Goal: Communication & Community: Answer question/provide support

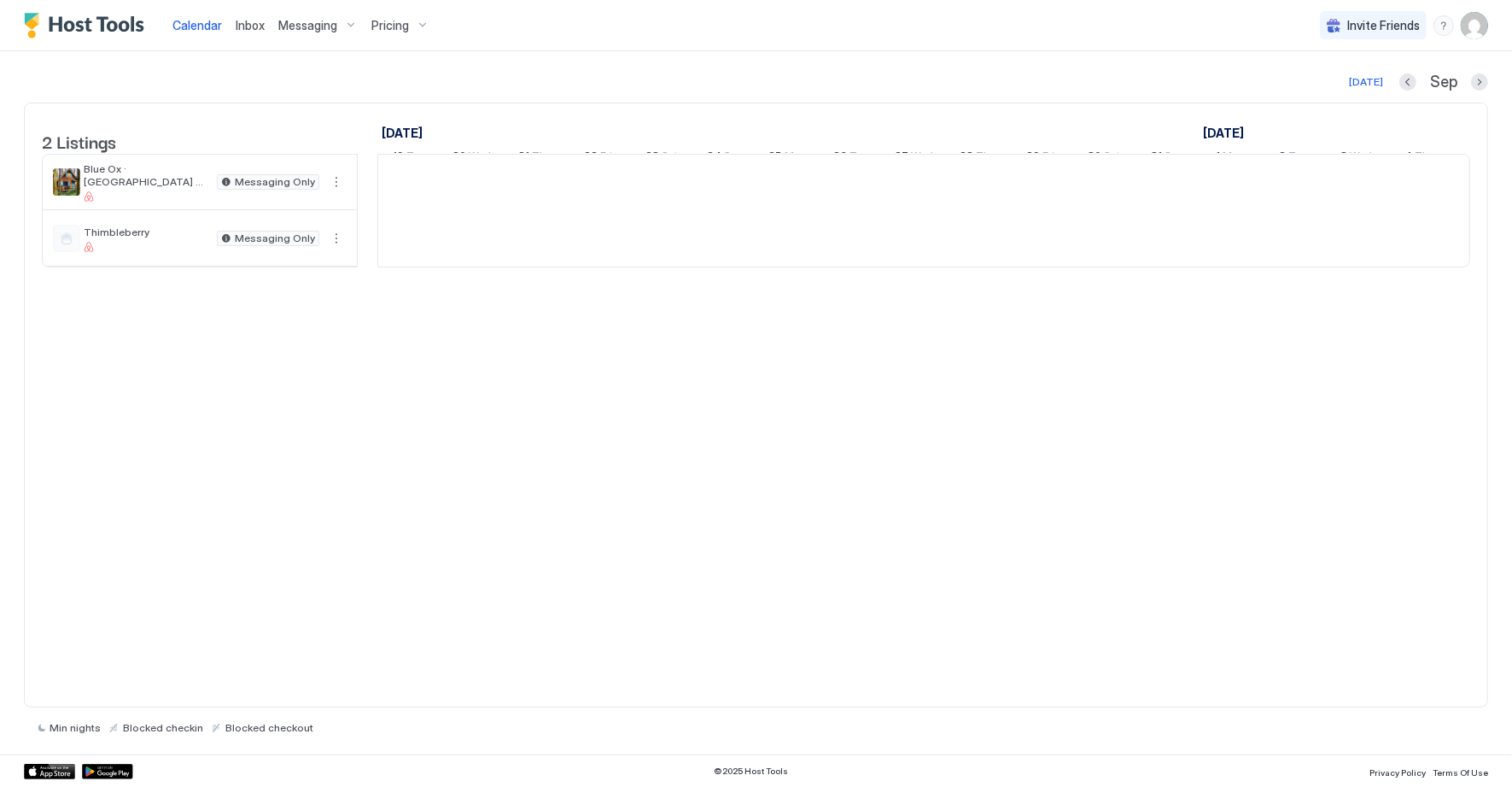
scroll to position [0, 948]
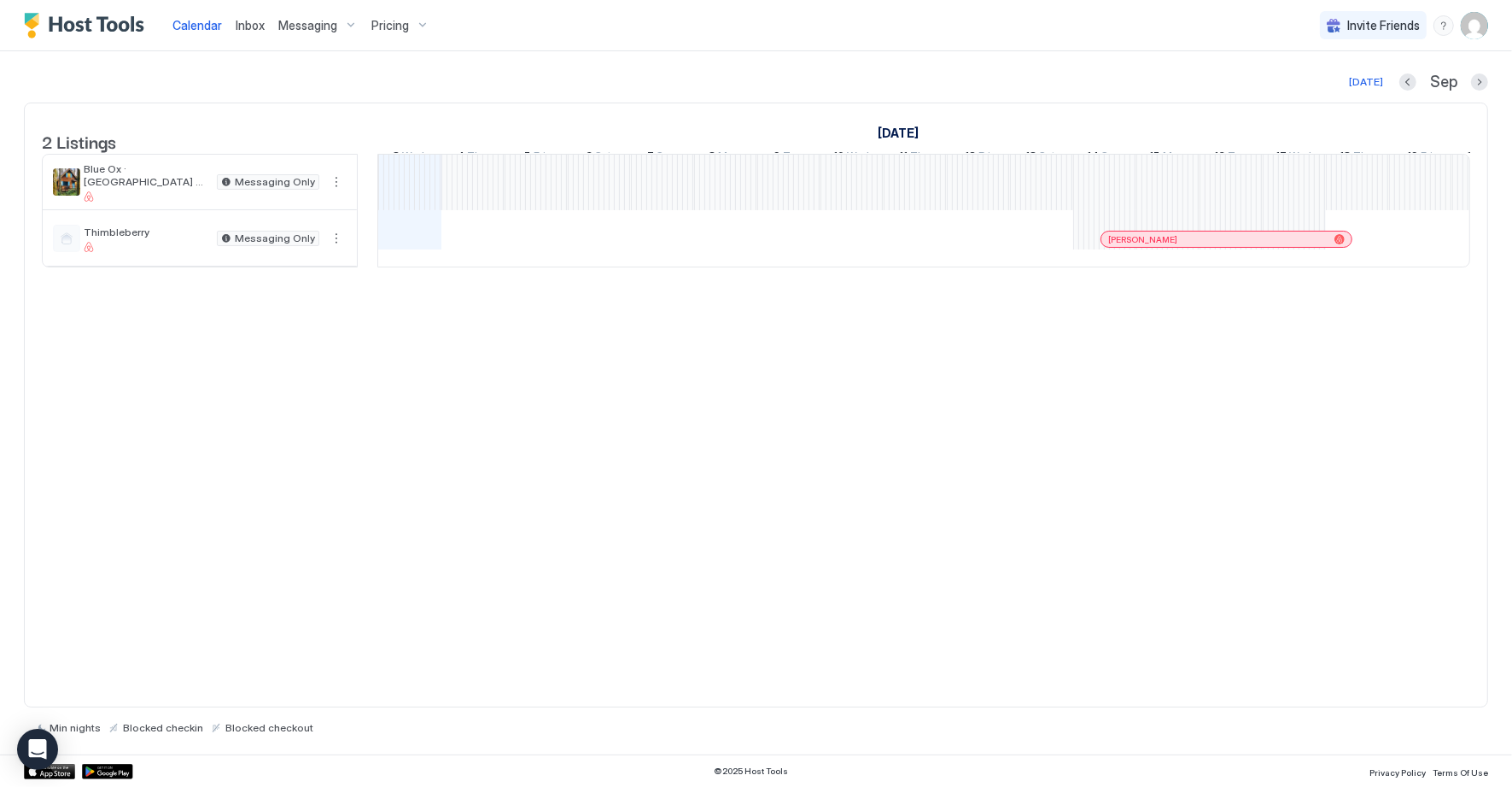
click at [255, 27] on span "Inbox" at bounding box center [250, 25] width 29 height 15
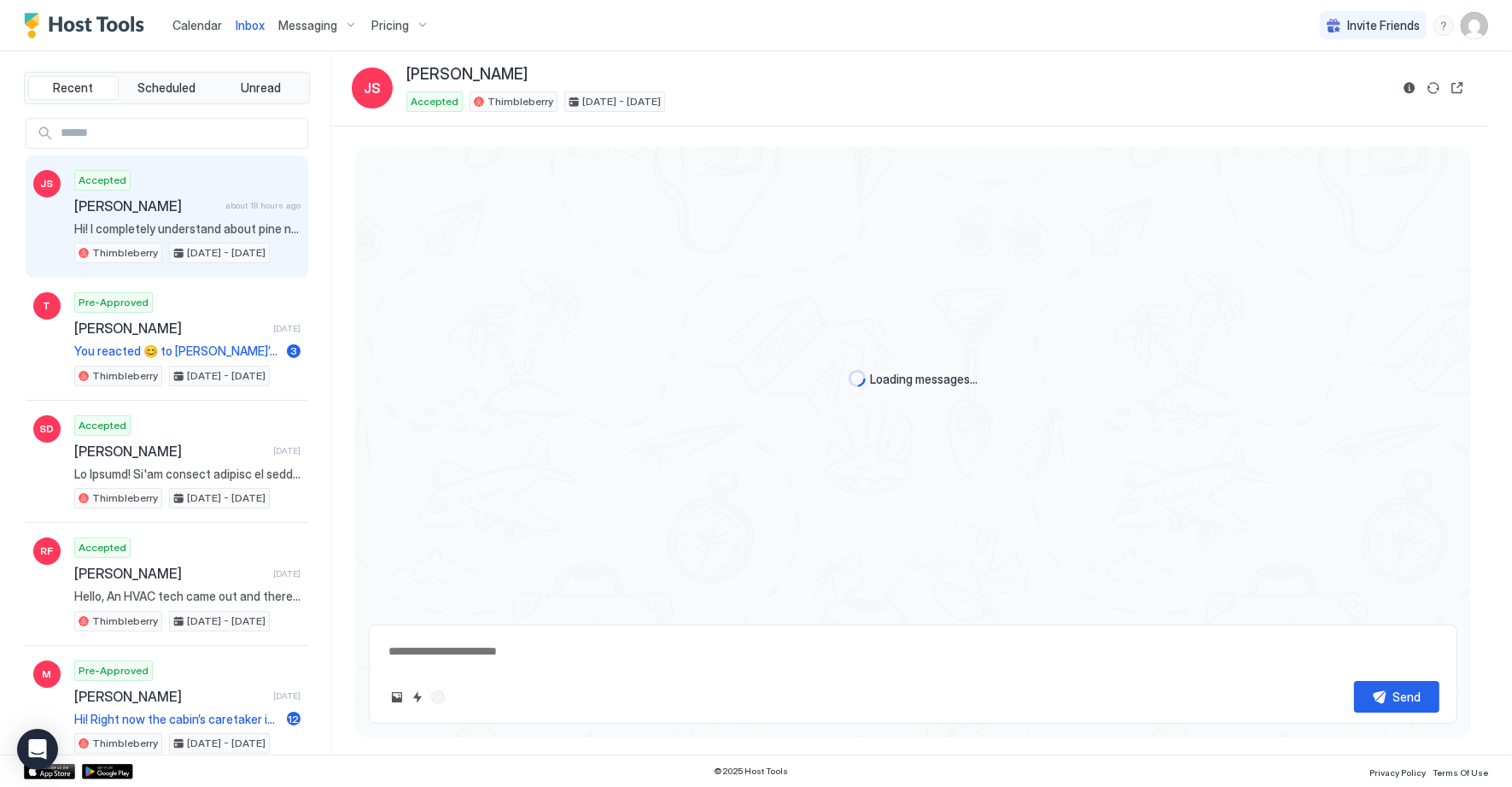
scroll to position [1997, 0]
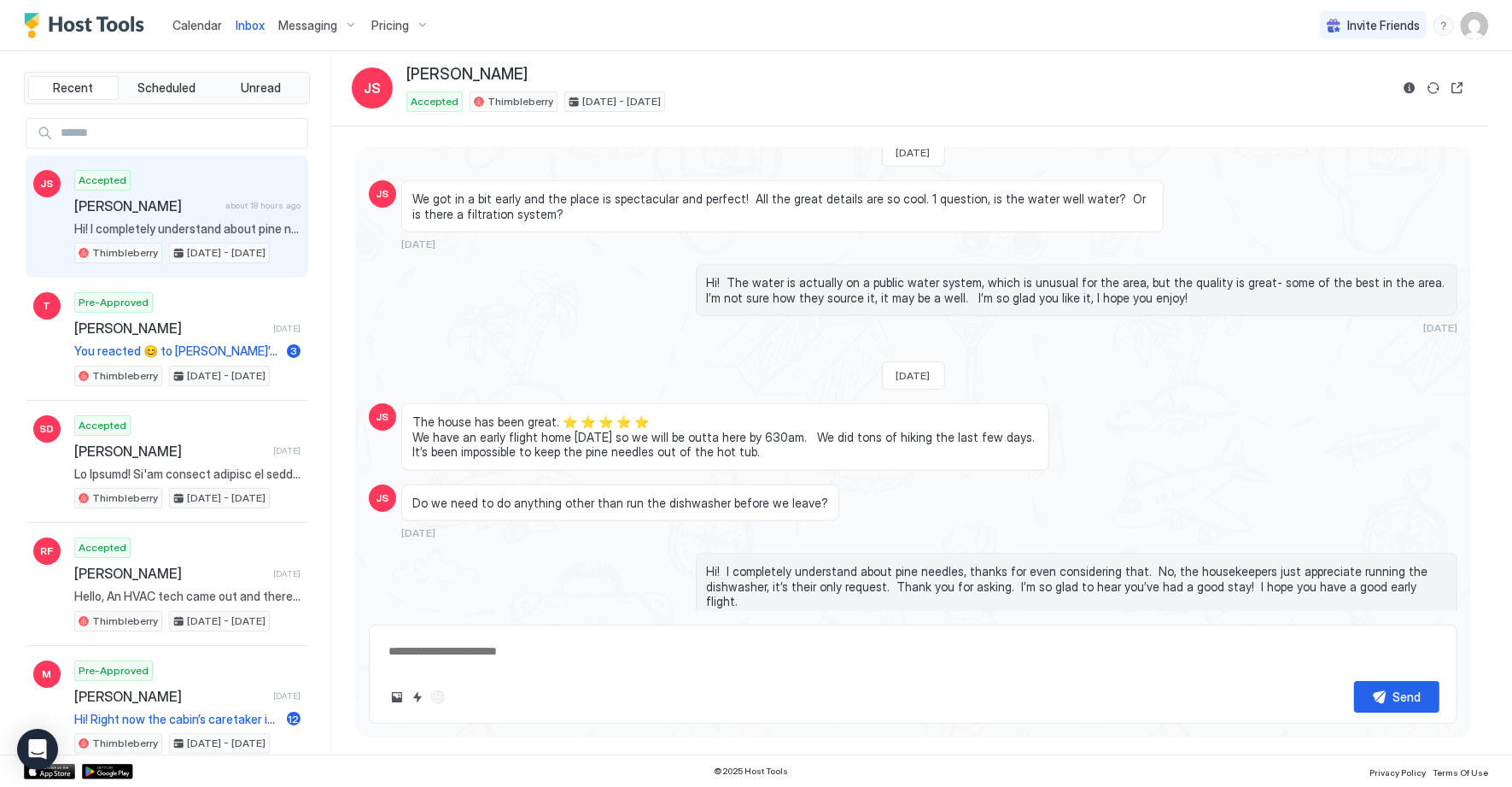
click at [302, 33] on span "Messaging" at bounding box center [308, 25] width 59 height 15
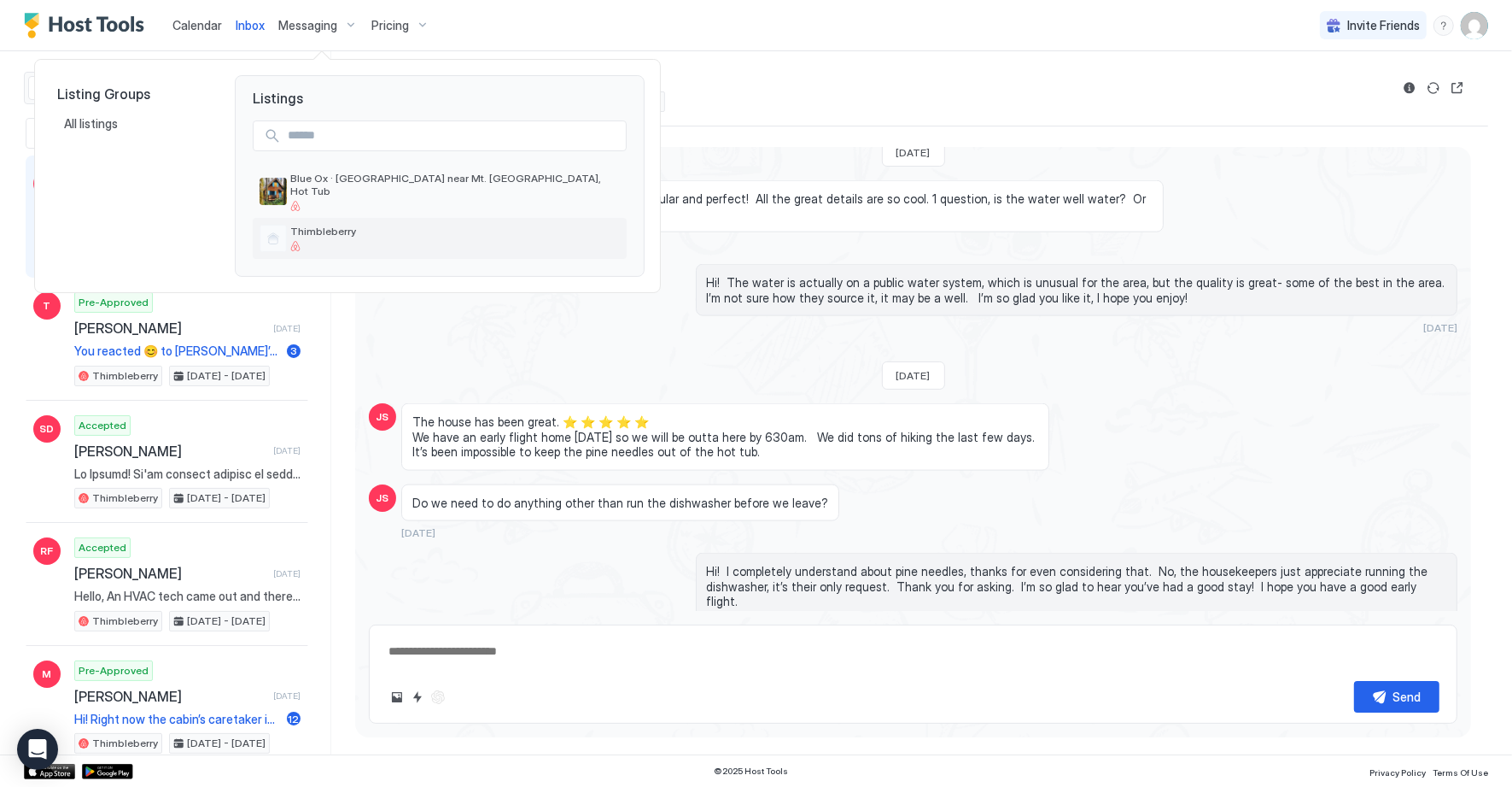
click at [392, 240] on div "Thimbleberry" at bounding box center [440, 238] width 375 height 41
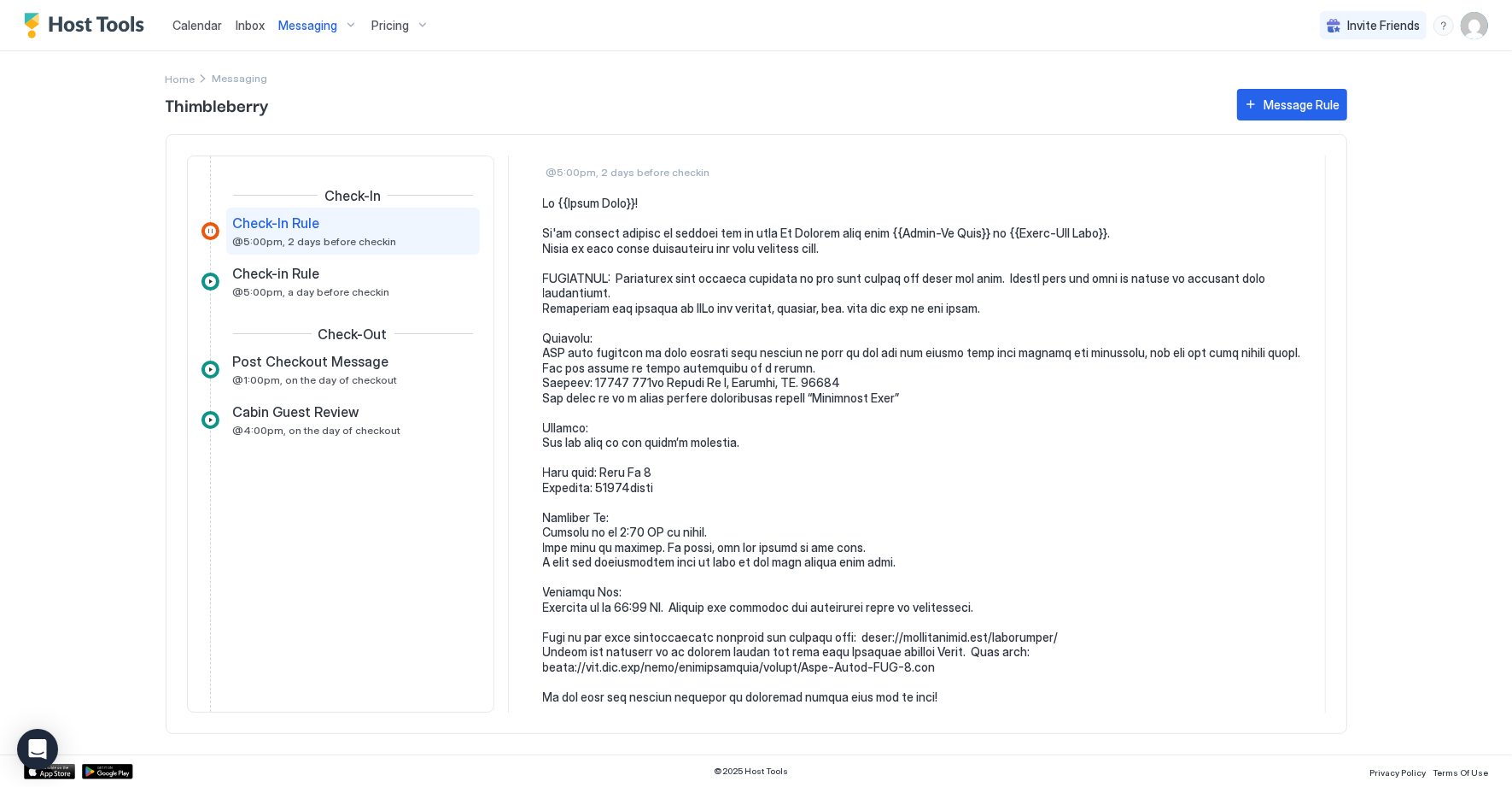
scroll to position [153, 0]
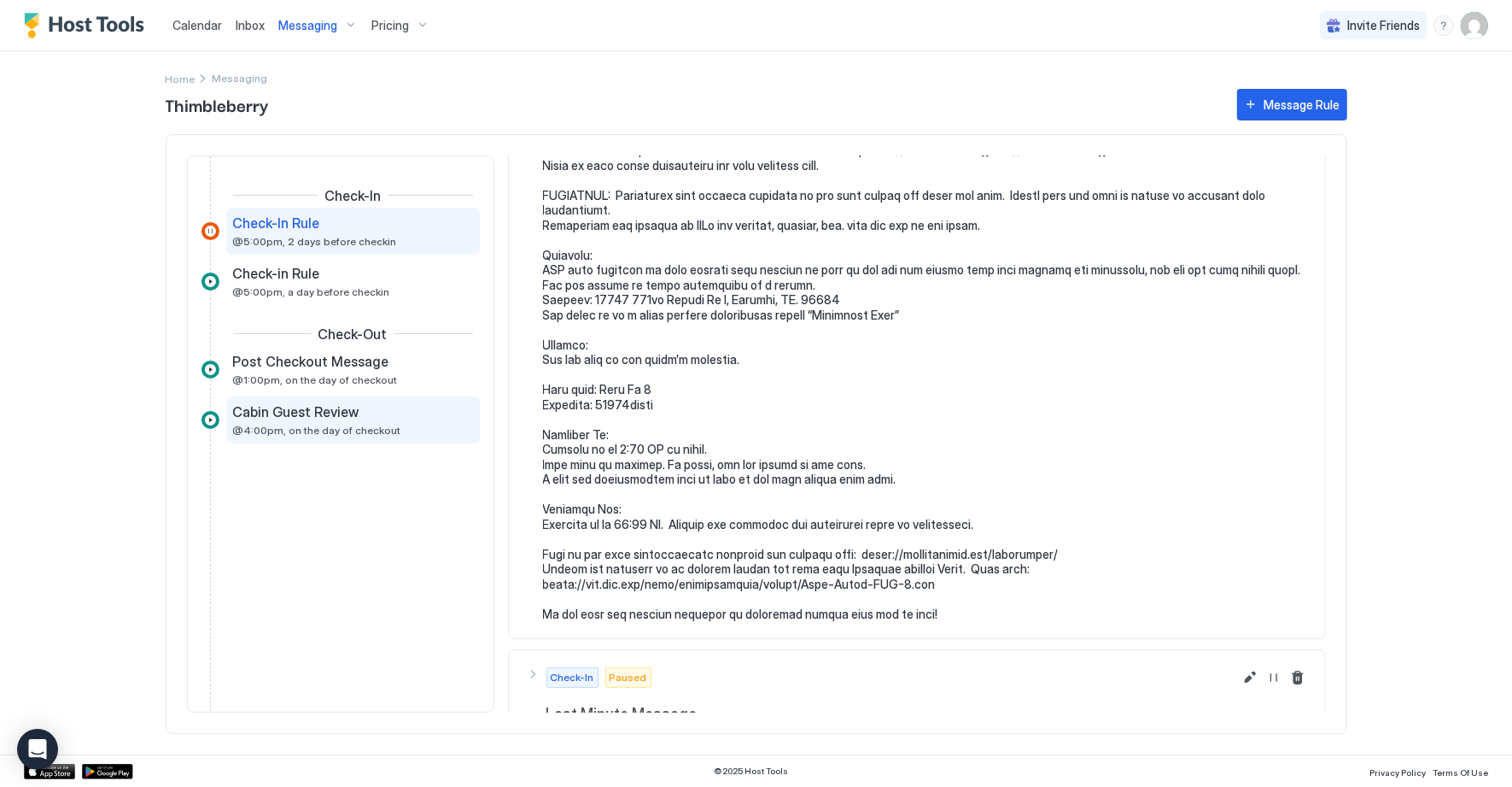
click at [370, 432] on span "@4:00pm, on the day of checkout" at bounding box center [317, 429] width 168 height 13
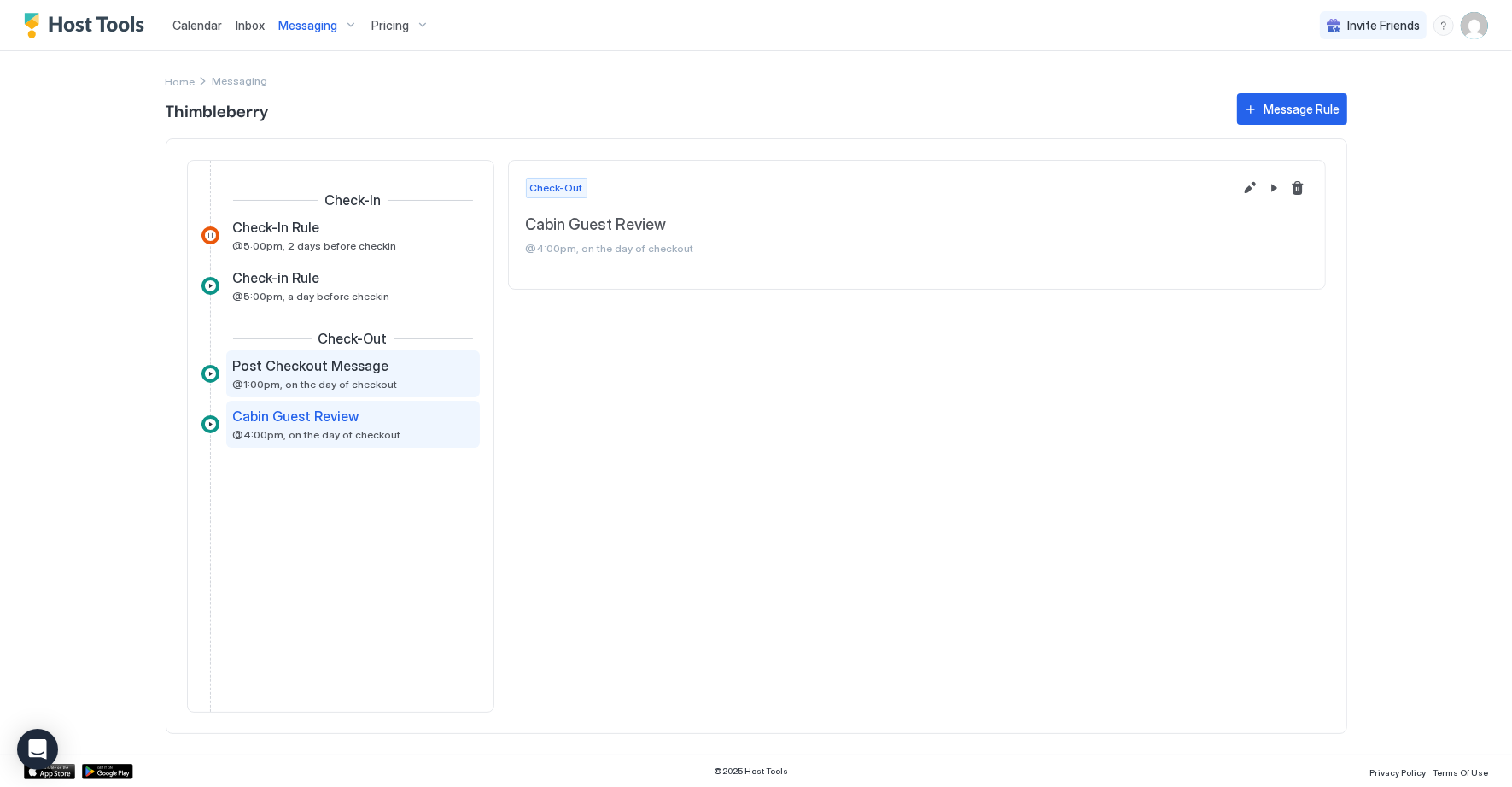
click at [318, 374] on div "Post Checkout Message @1:00pm, on the day of checkout" at bounding box center [341, 373] width 216 height 33
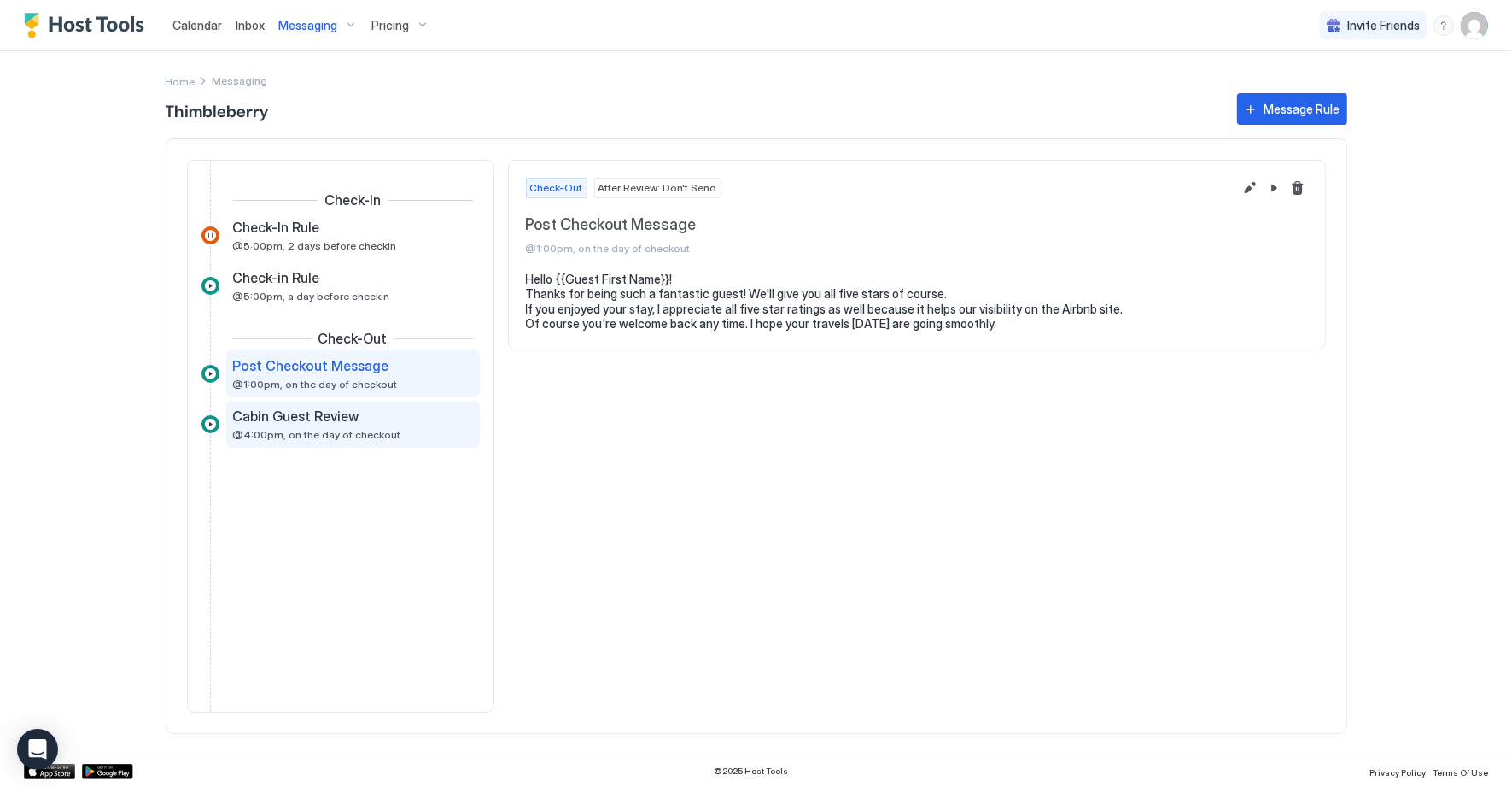
click at [291, 420] on span "Cabin Guest Review" at bounding box center [296, 415] width 126 height 17
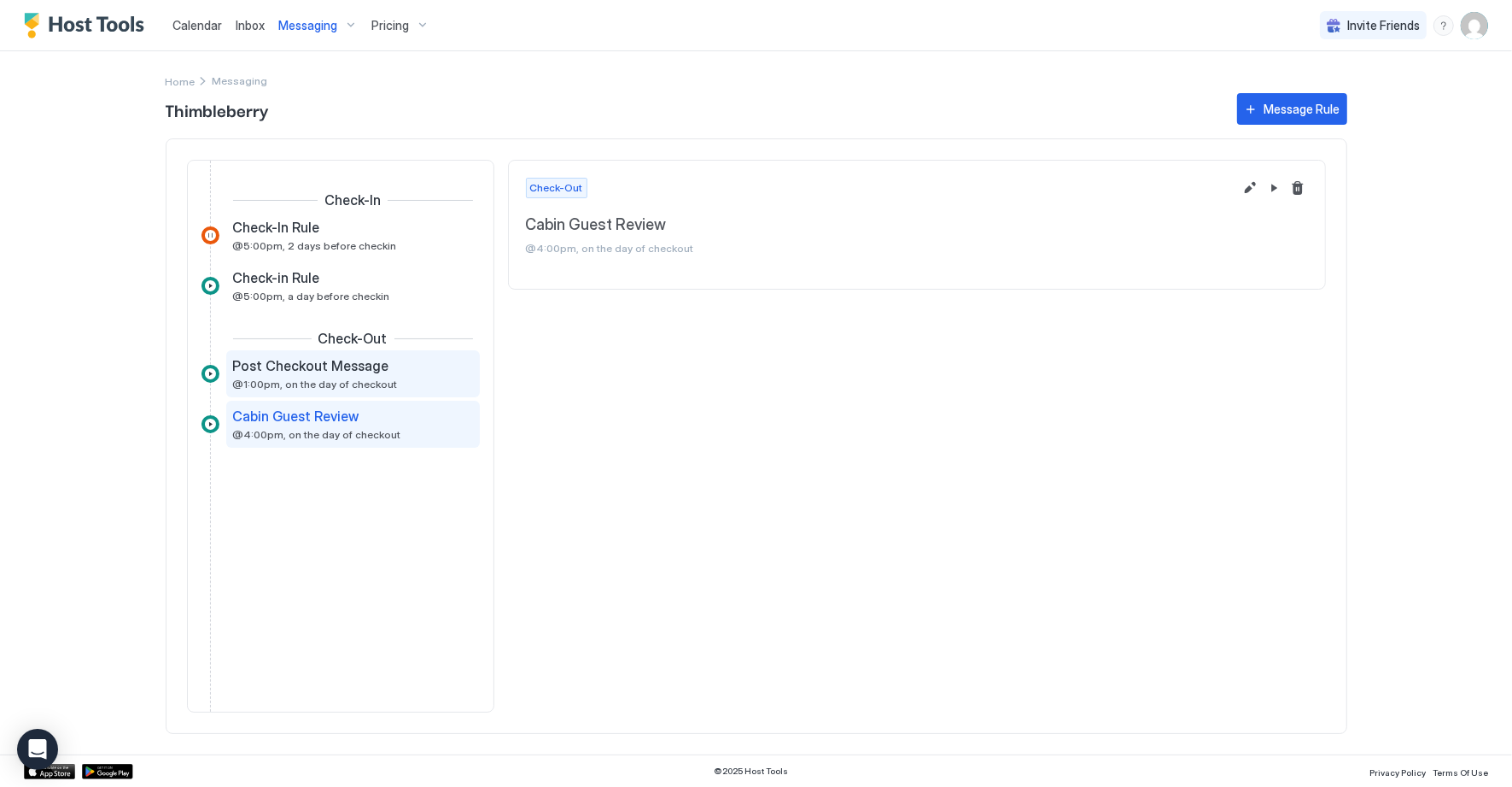
click at [322, 370] on span "Post Checkout Message" at bounding box center [311, 365] width 156 height 17
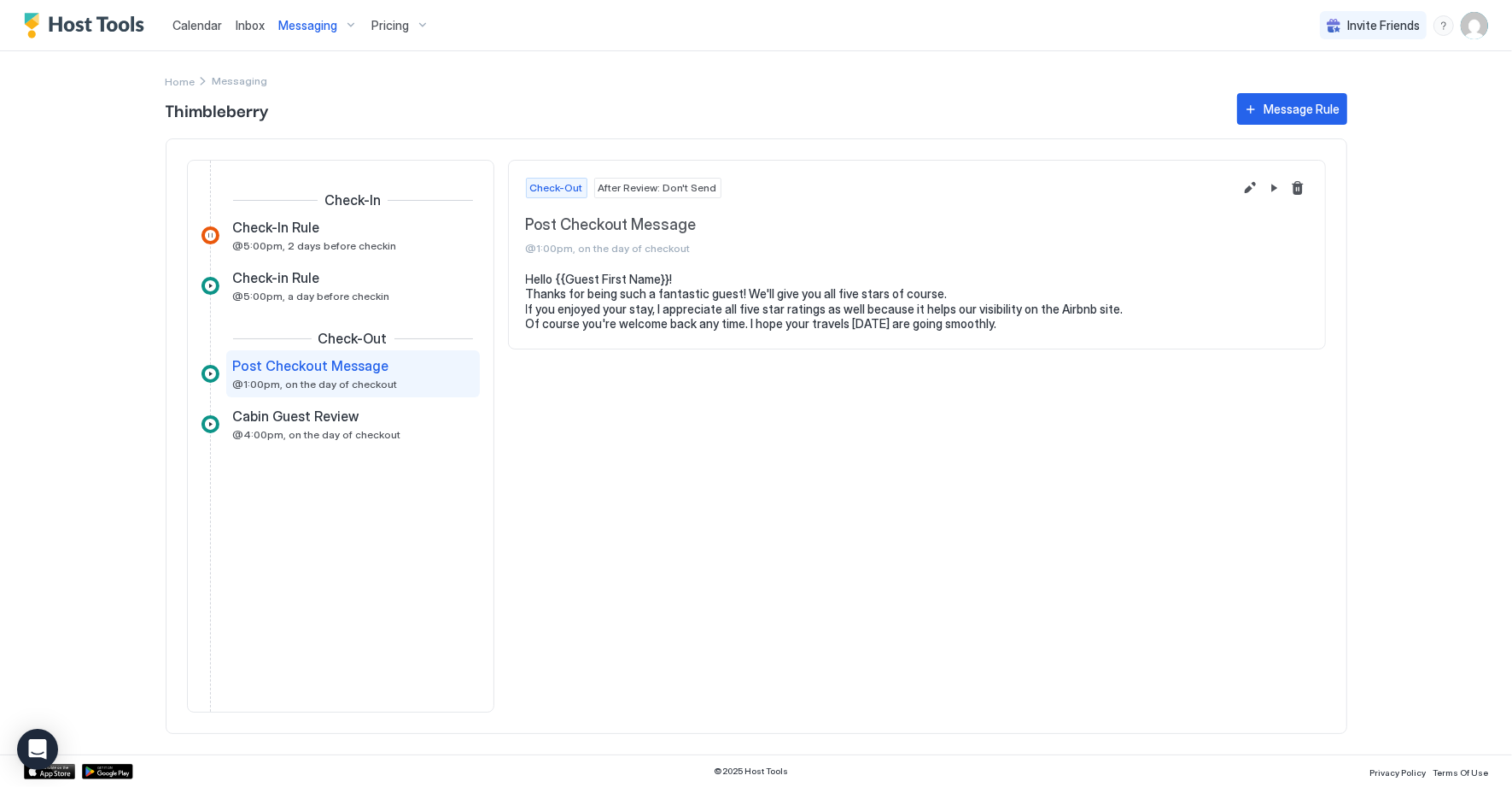
click at [237, 25] on span "Inbox" at bounding box center [250, 25] width 29 height 15
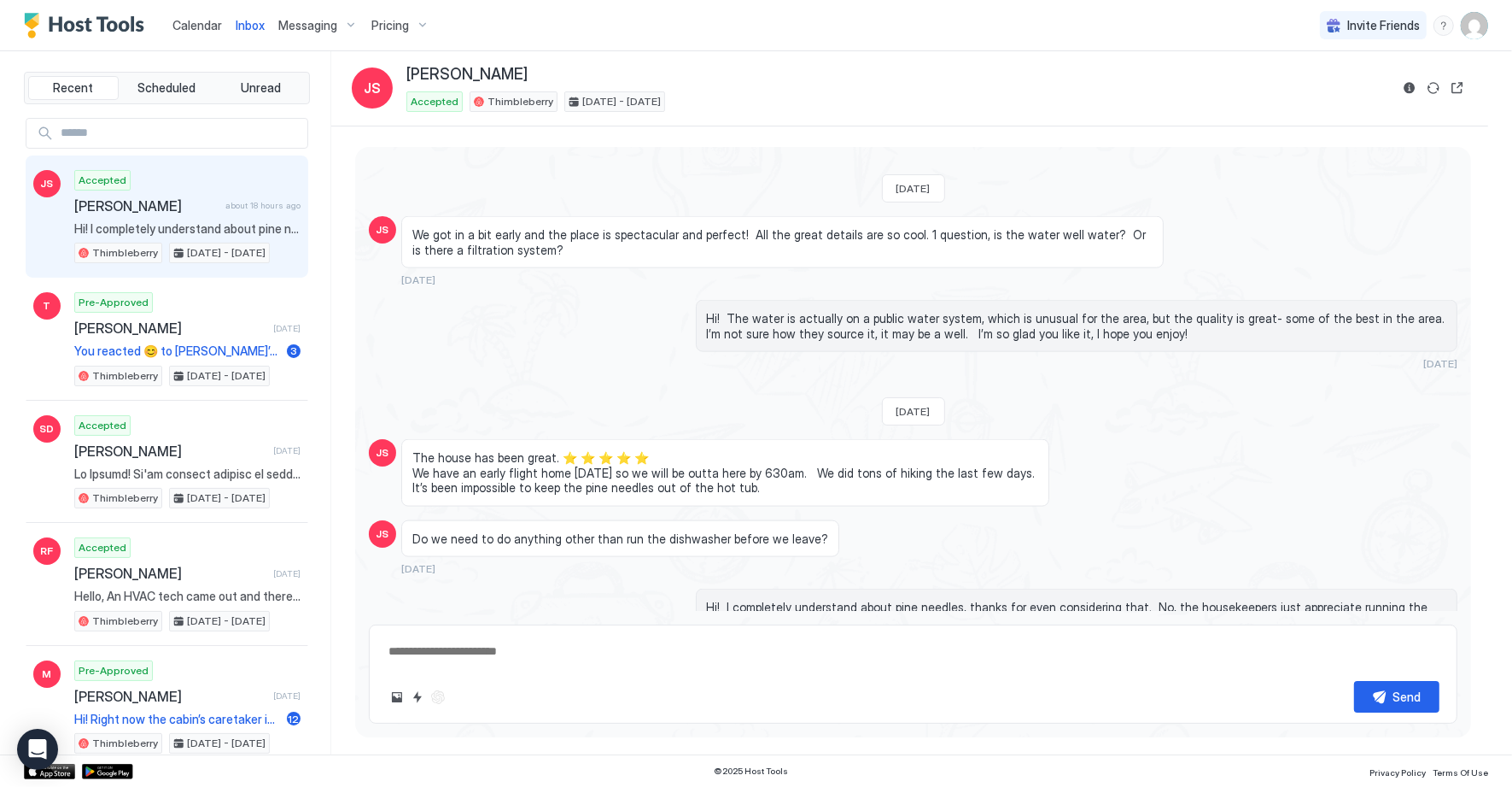
scroll to position [1997, 0]
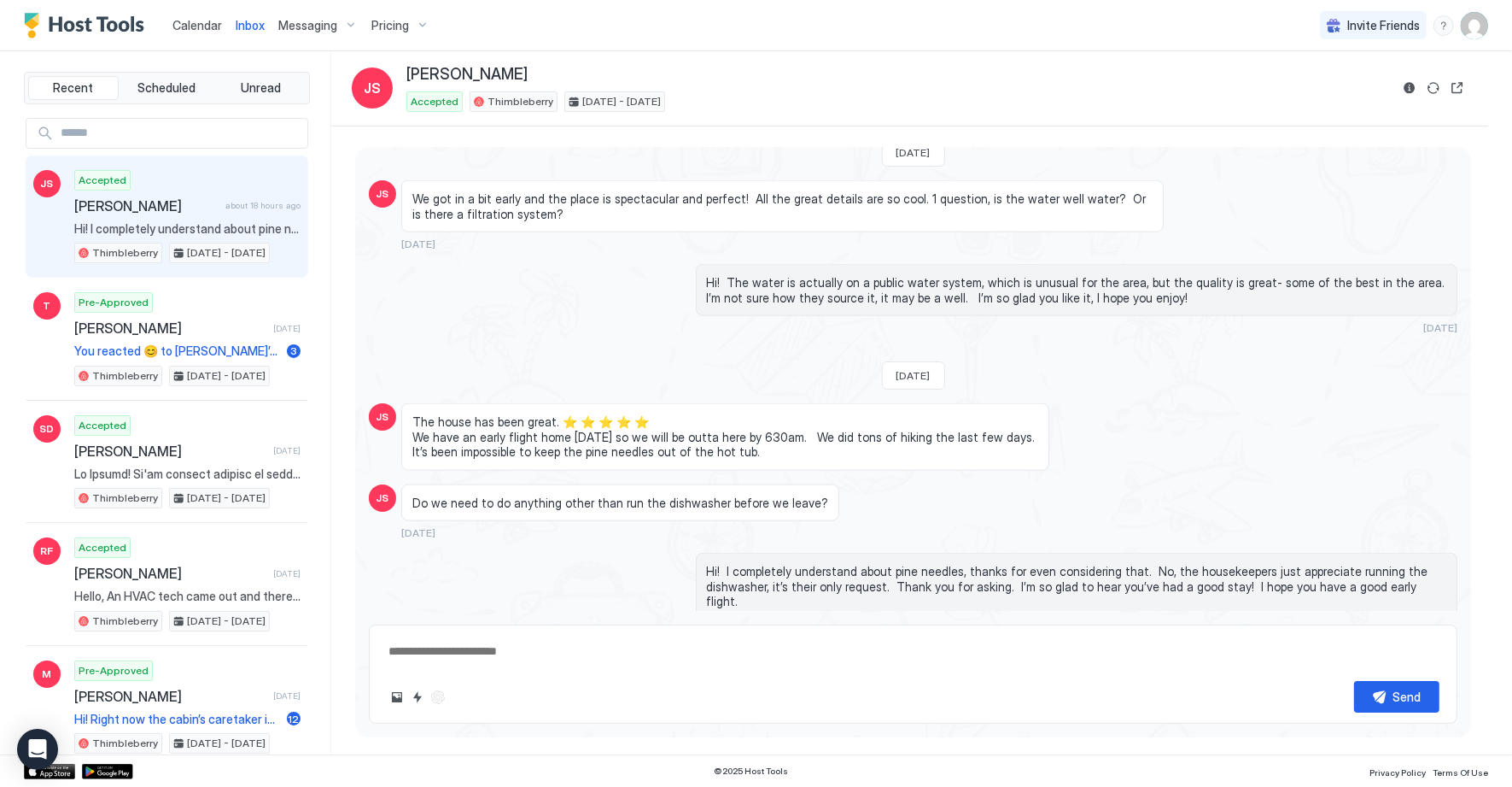
click at [307, 38] on div "Messaging" at bounding box center [318, 25] width 93 height 29
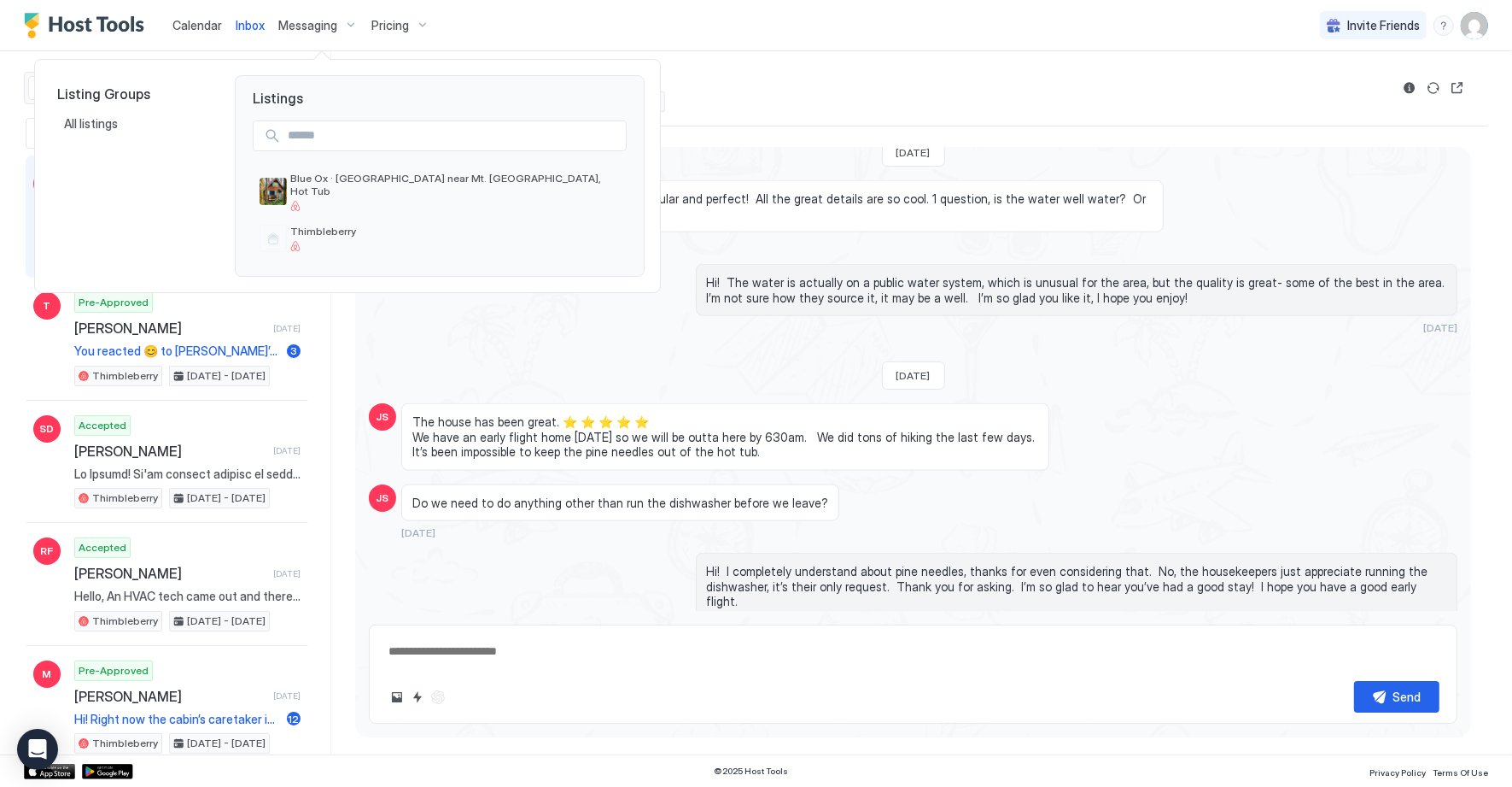
click at [530, 43] on div at bounding box center [756, 394] width 1512 height 787
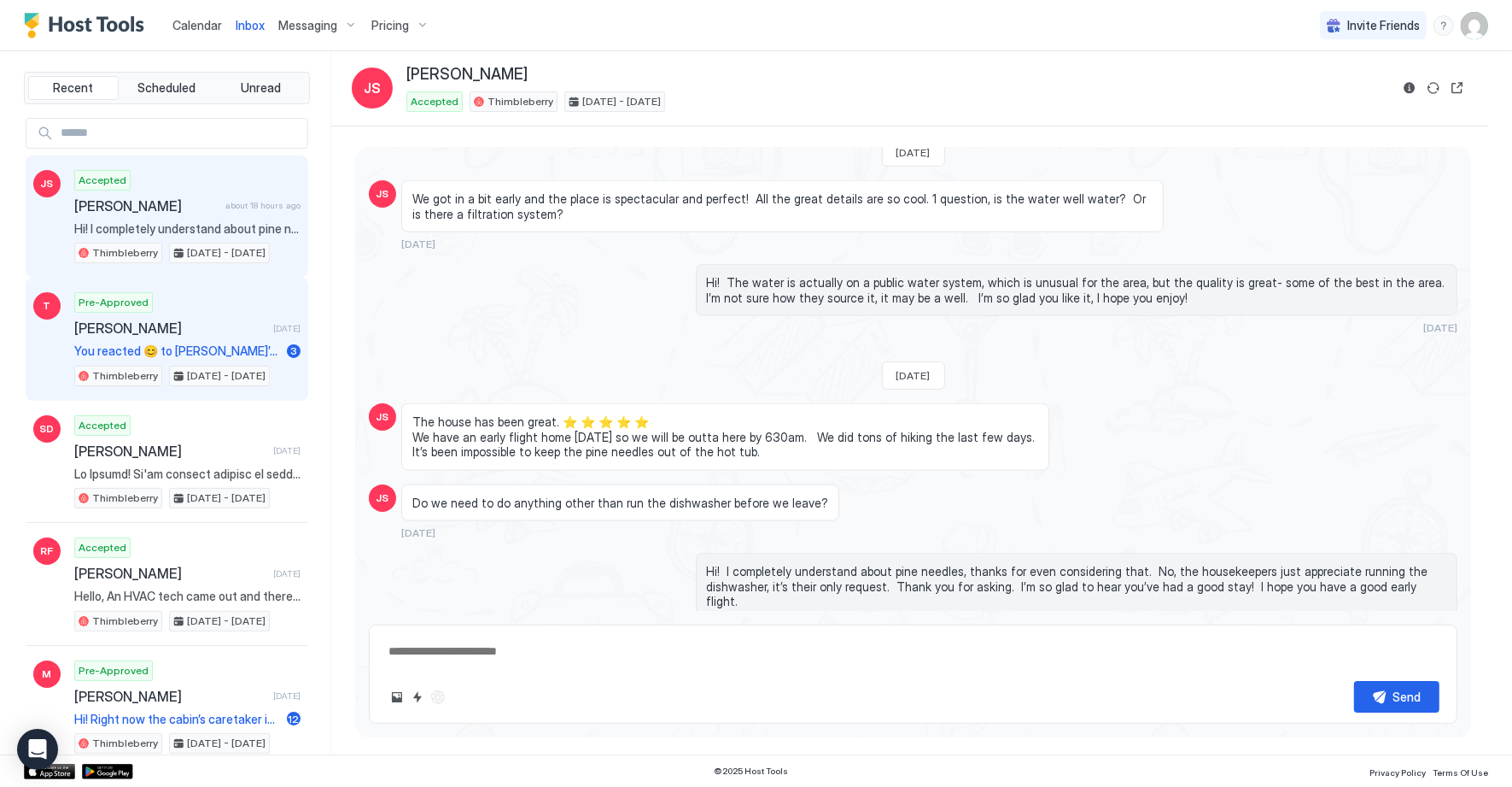
click at [97, 320] on span "[PERSON_NAME]" at bounding box center [170, 328] width 192 height 17
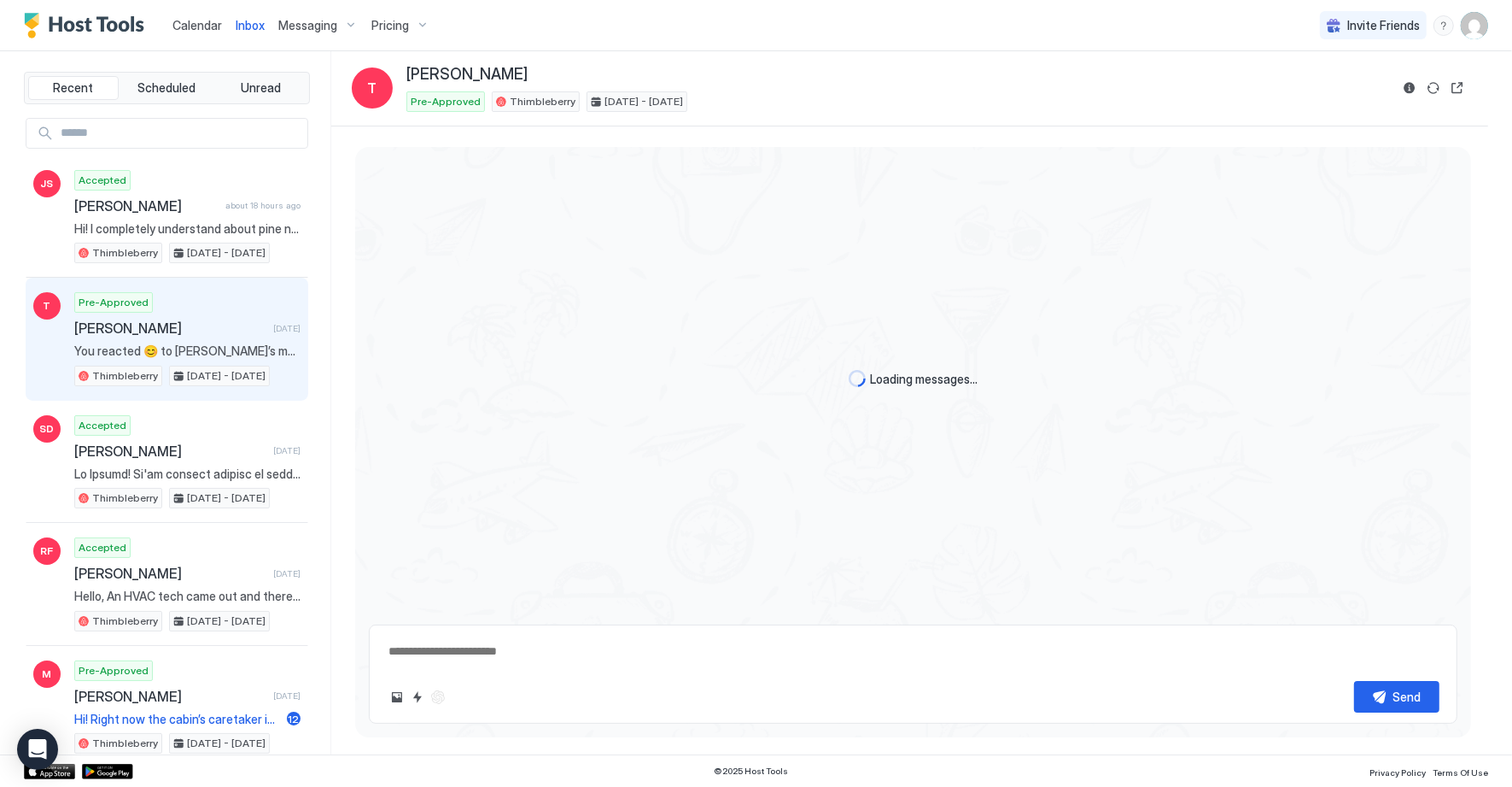
scroll to position [63, 0]
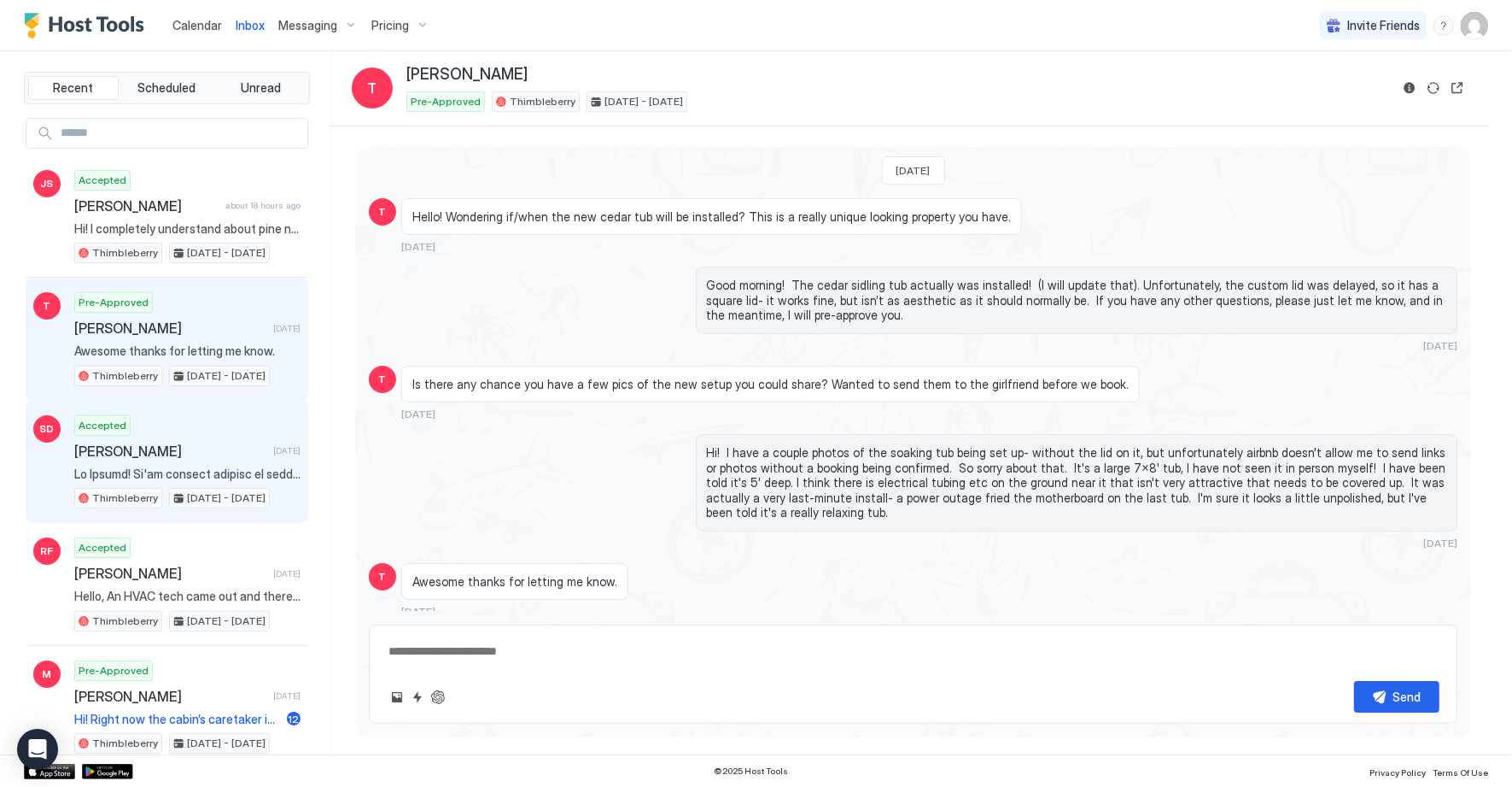
click at [186, 458] on div "Accepted [PERSON_NAME] [DATE] Thimbleberry [DATE] - [DATE]" at bounding box center [187, 462] width 226 height 94
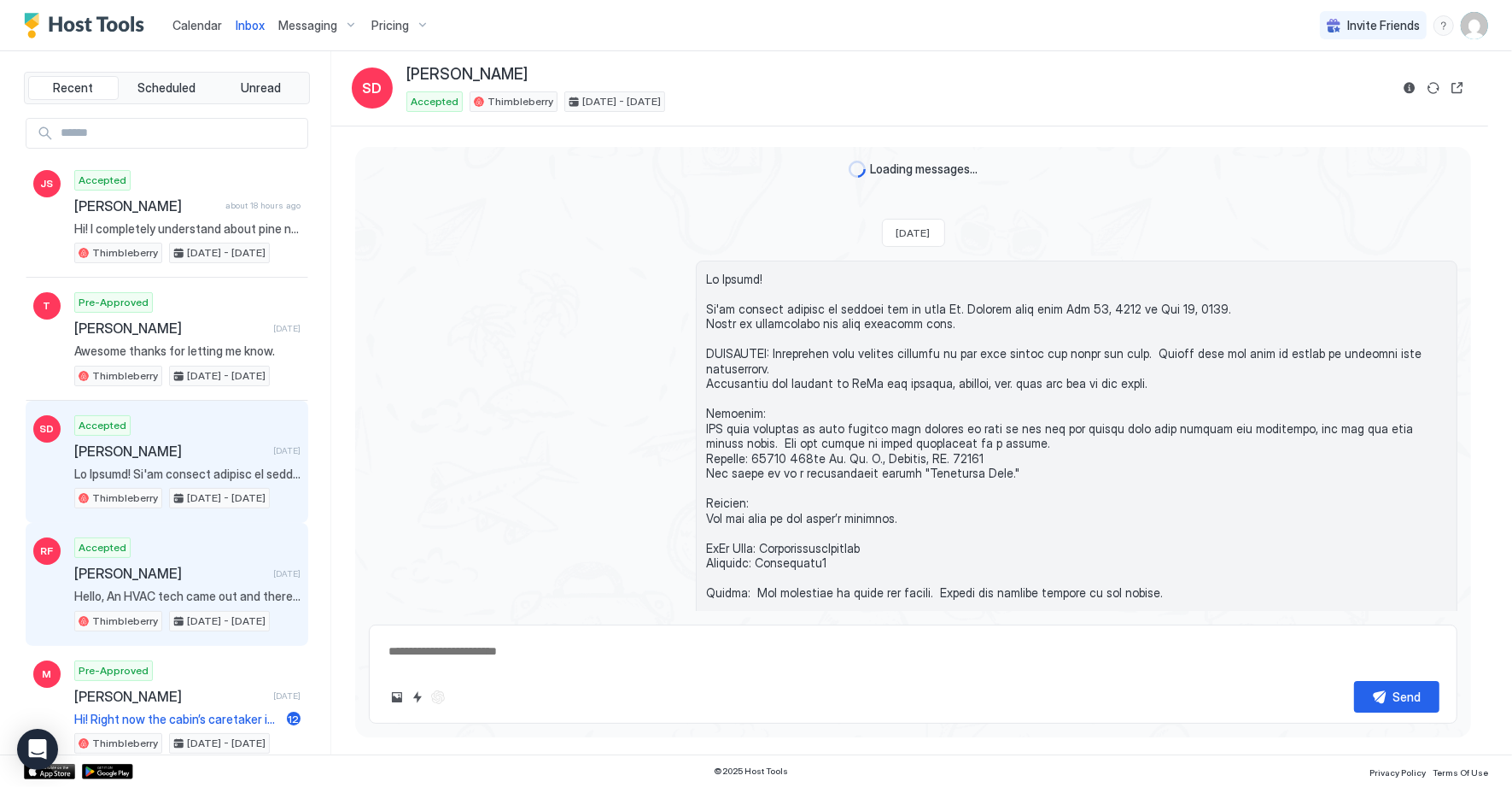
scroll to position [156, 0]
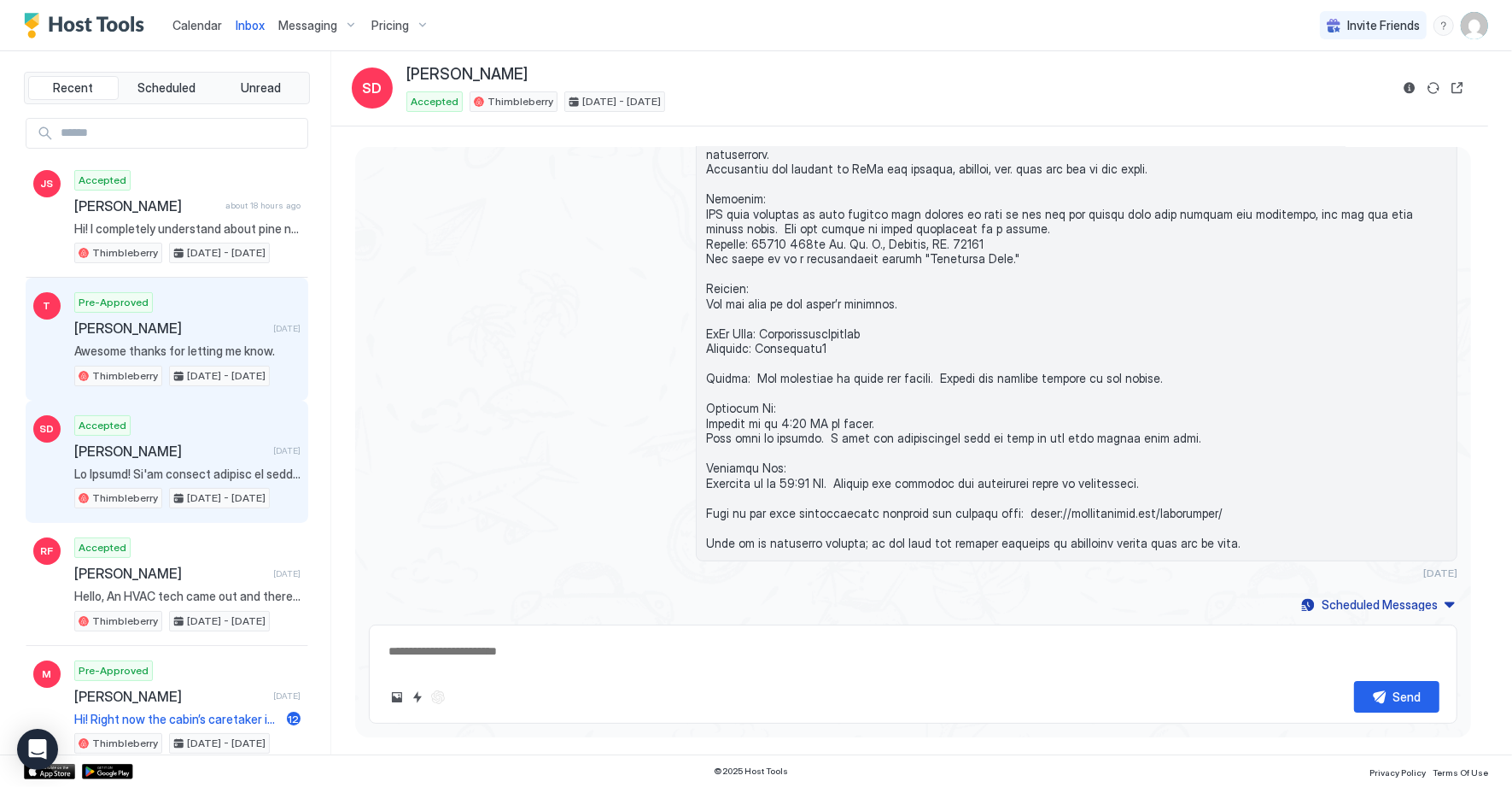
click at [196, 300] on div "Pre-Approved [PERSON_NAME] [DATE] Awesome thanks for letting me know. Thimblebe…" at bounding box center [187, 339] width 226 height 94
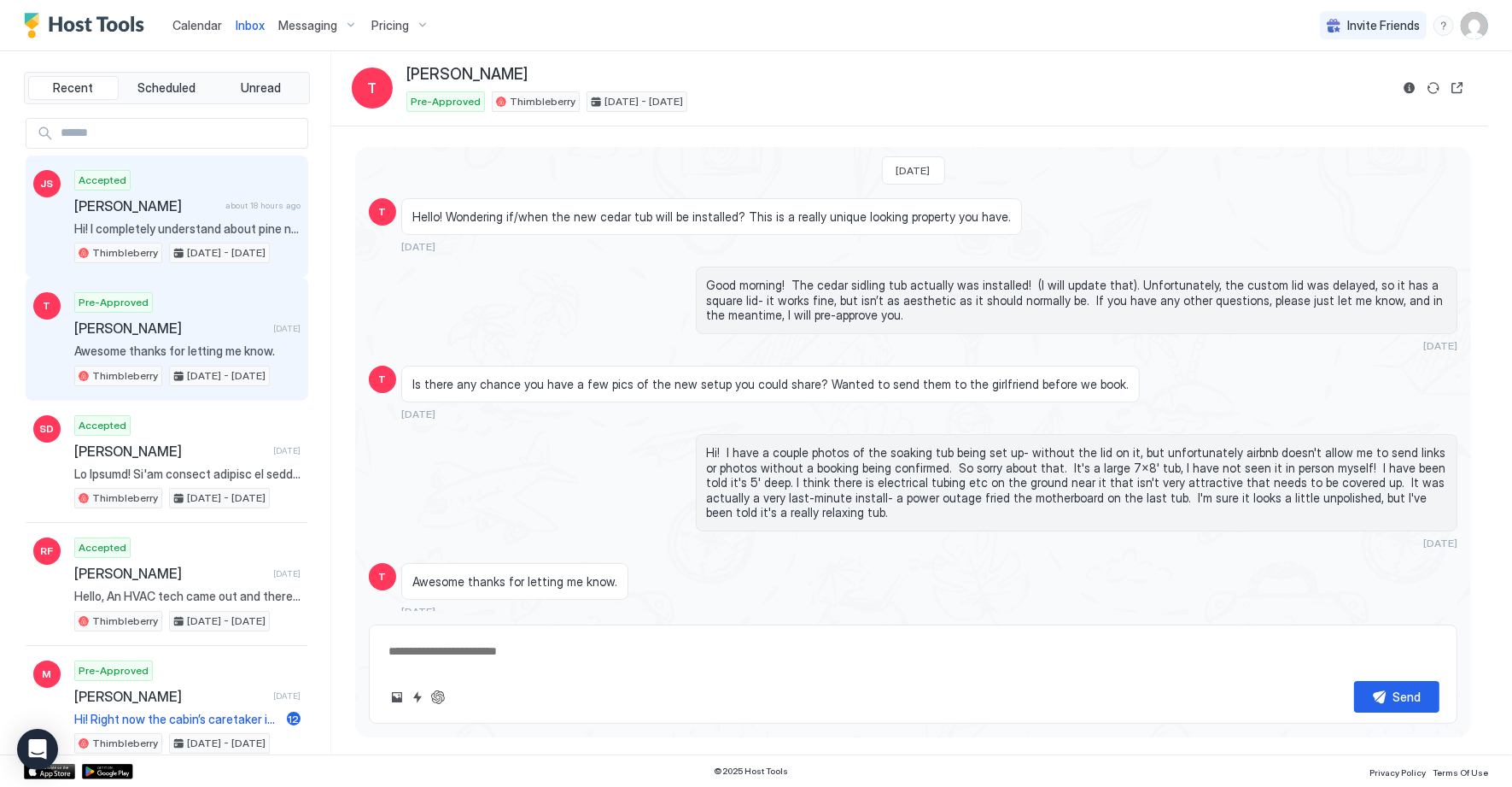
click at [227, 232] on span "Hi! I completely understand about pine needles, thanks for even considering tha…" at bounding box center [187, 228] width 226 height 15
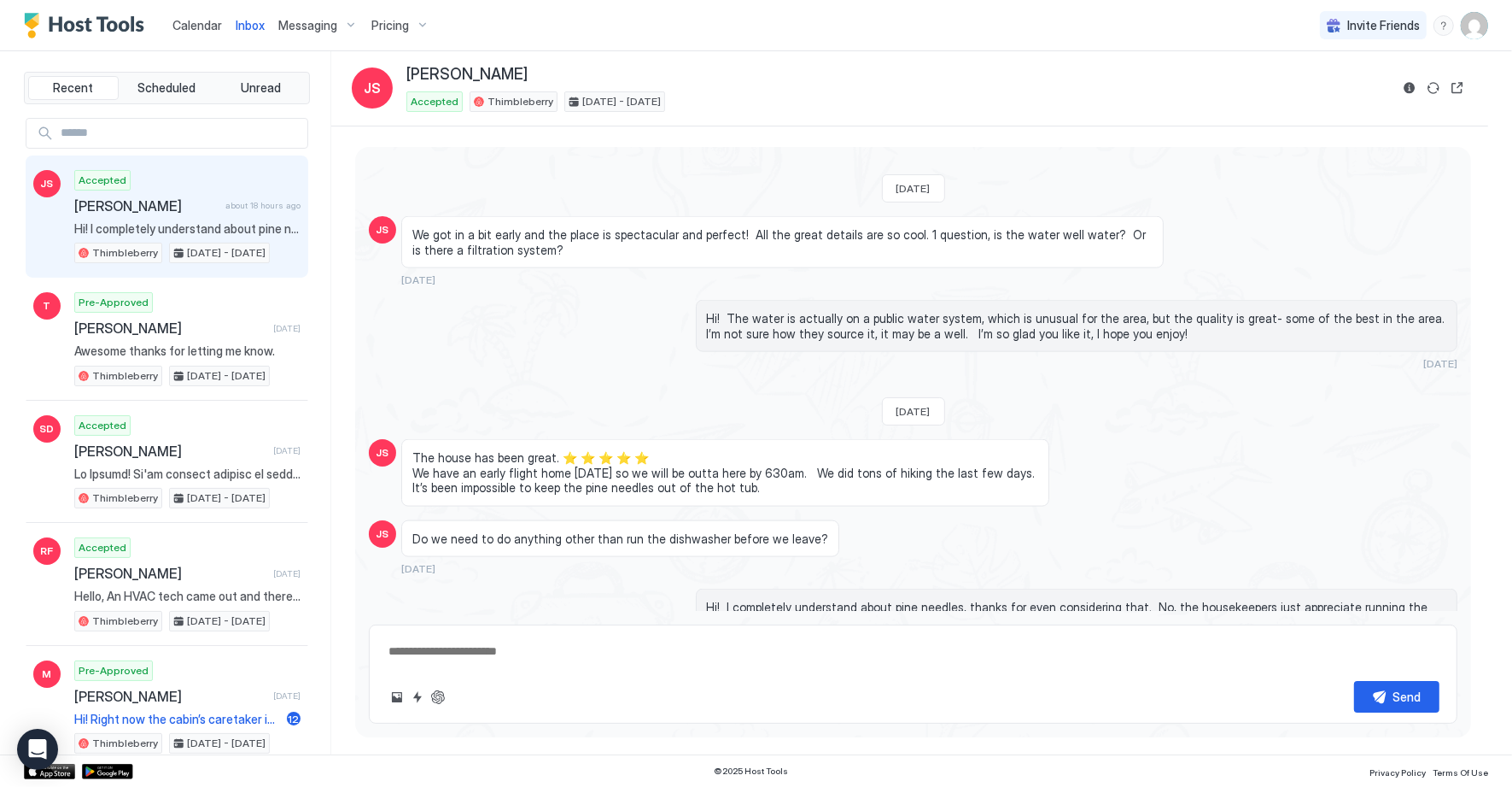
scroll to position [1997, 0]
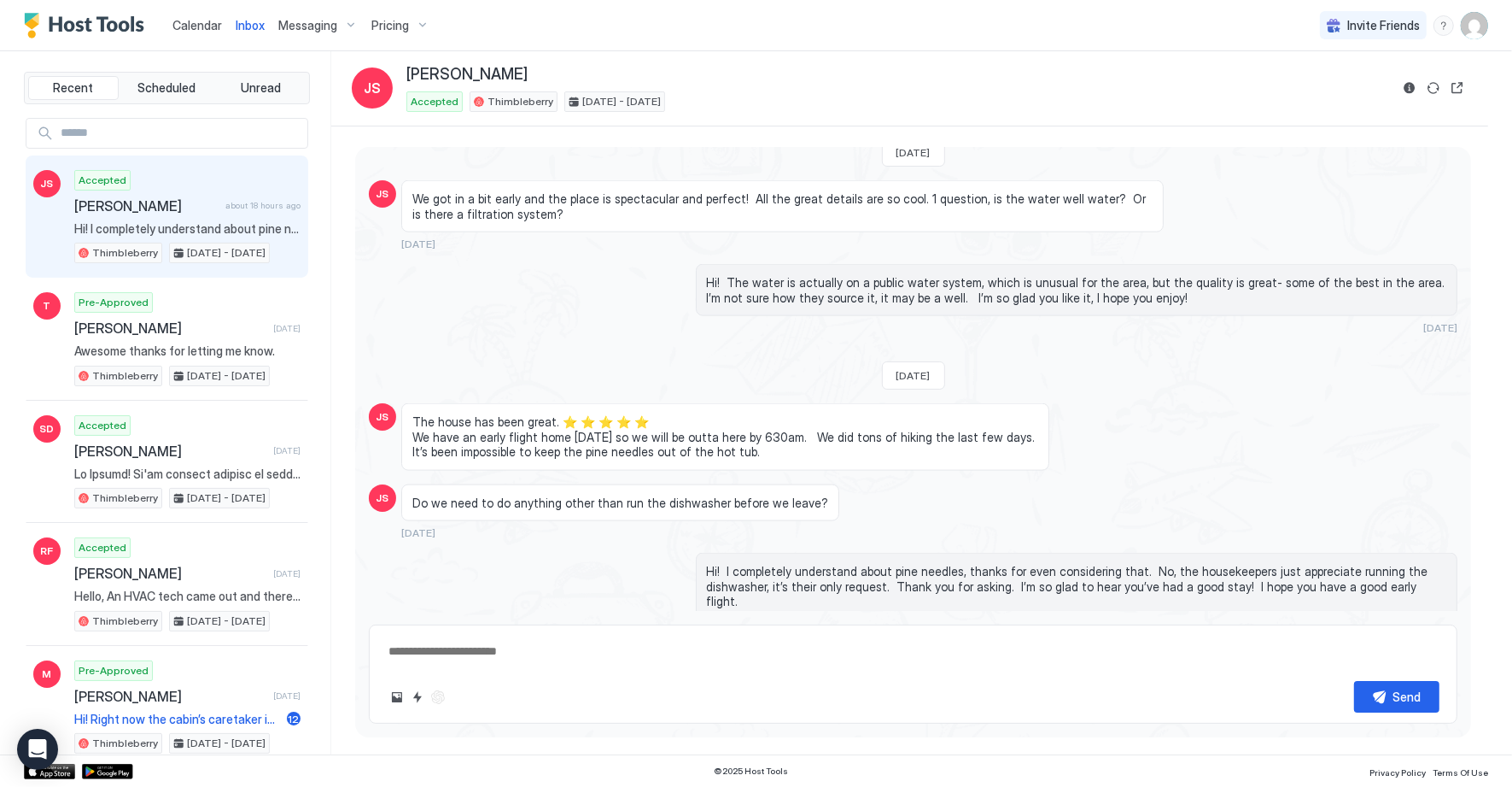
click at [1440, 652] on button "Scheduled Messages" at bounding box center [1378, 662] width 158 height 23
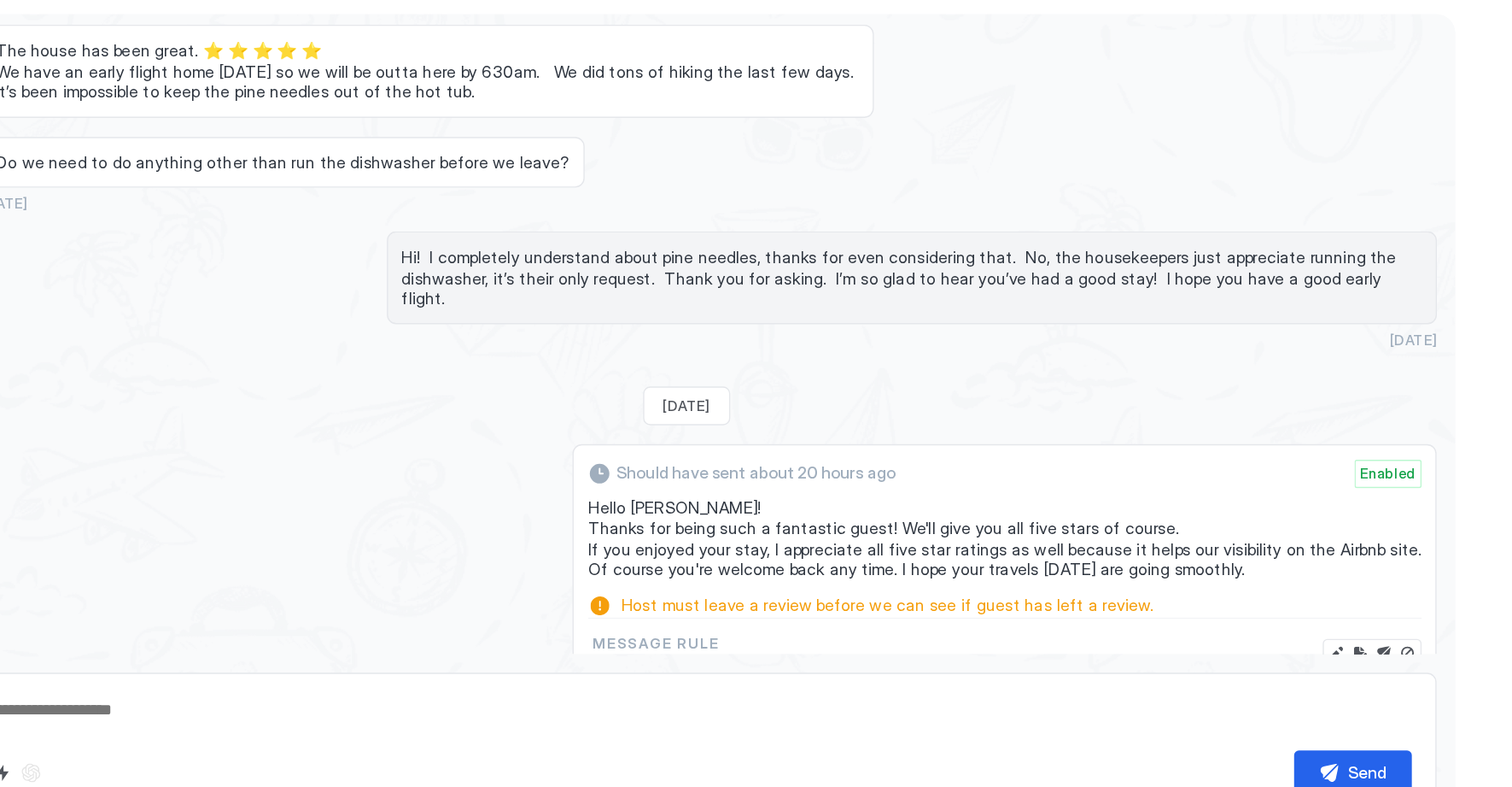
scroll to position [0, 0]
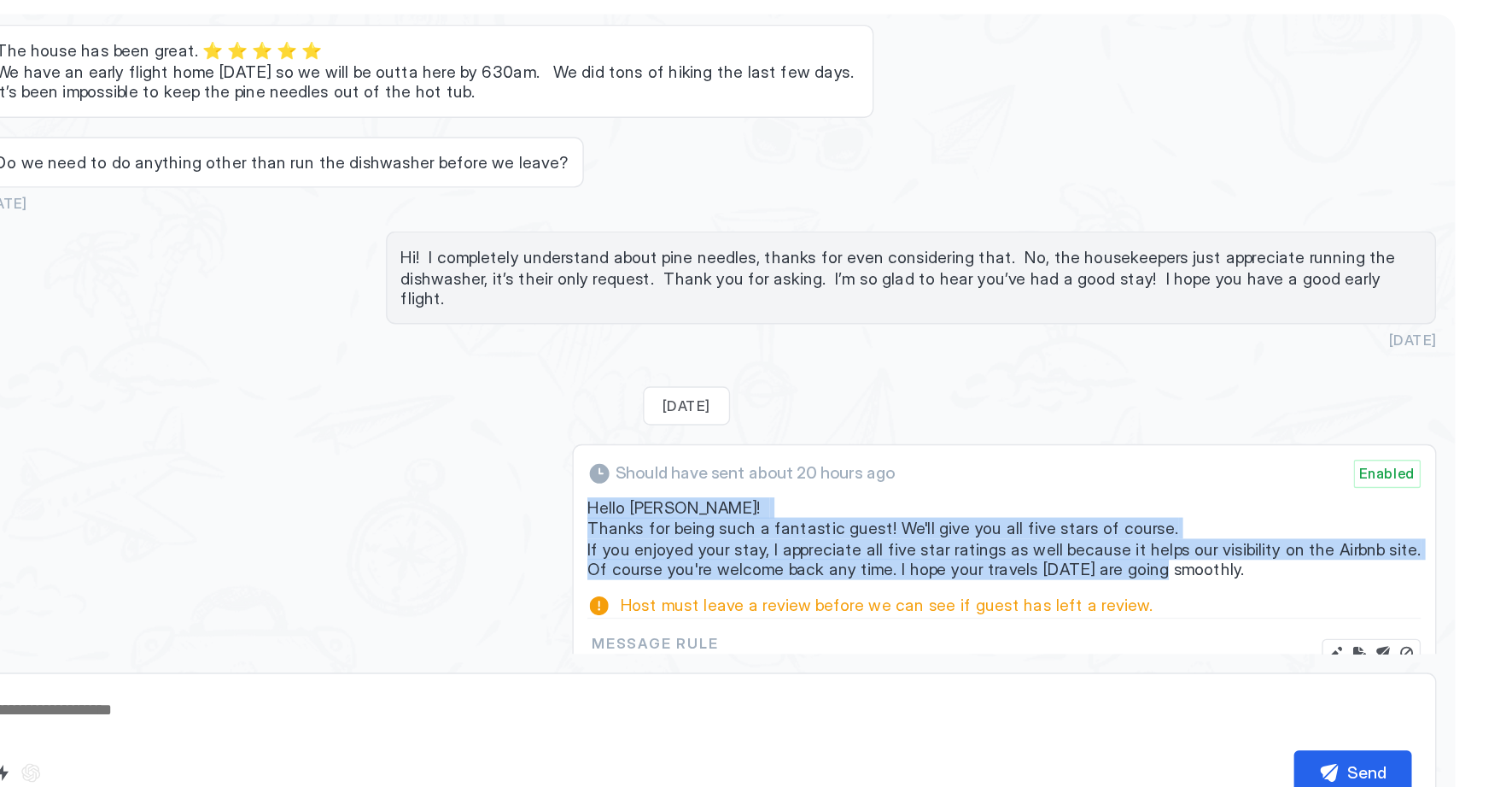
drag, startPoint x: 878, startPoint y: 441, endPoint x: 1339, endPoint y: 484, distance: 463.0
click at [1339, 497] on span "Hello [PERSON_NAME]! Thanks for being such a fantastic guest! We'll give you al…" at bounding box center [1143, 527] width 605 height 60
copy span "Hello [PERSON_NAME]! Thanks for being such a fantastic guest! We'll give you al…"
type textarea "*"
